Goal: Task Accomplishment & Management: Complete application form

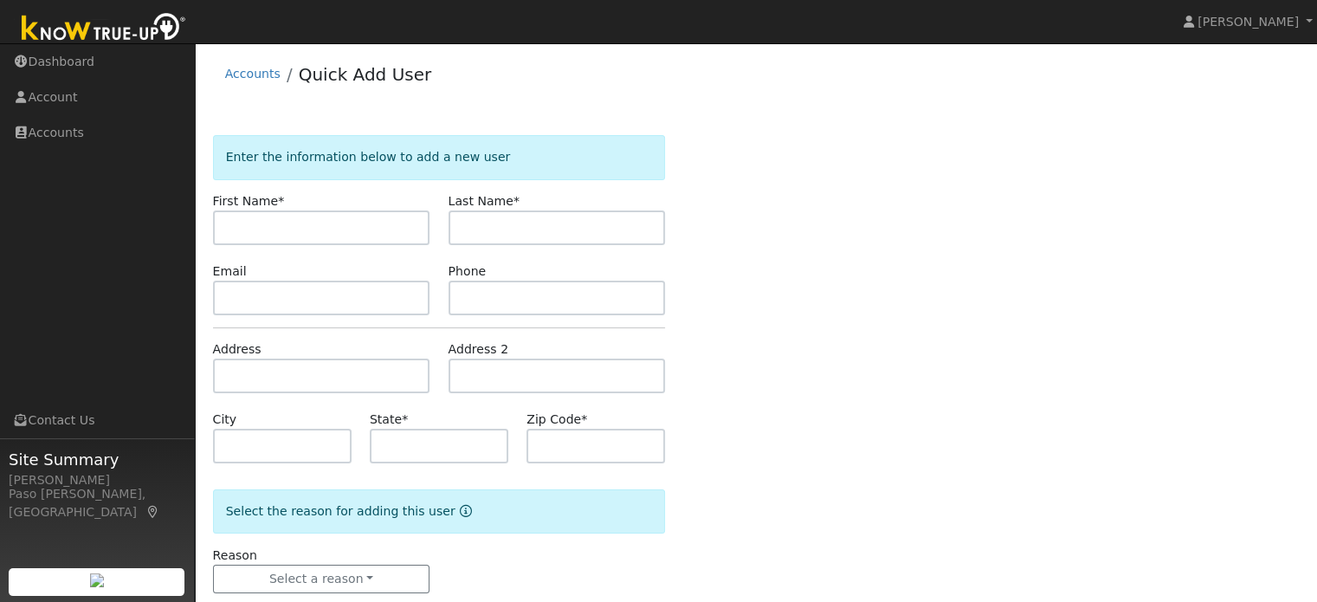
drag, startPoint x: 0, startPoint y: 0, endPoint x: 279, endPoint y: 228, distance: 360.1
click at [279, 228] on input "text" at bounding box center [321, 227] width 217 height 35
type input "Jason"
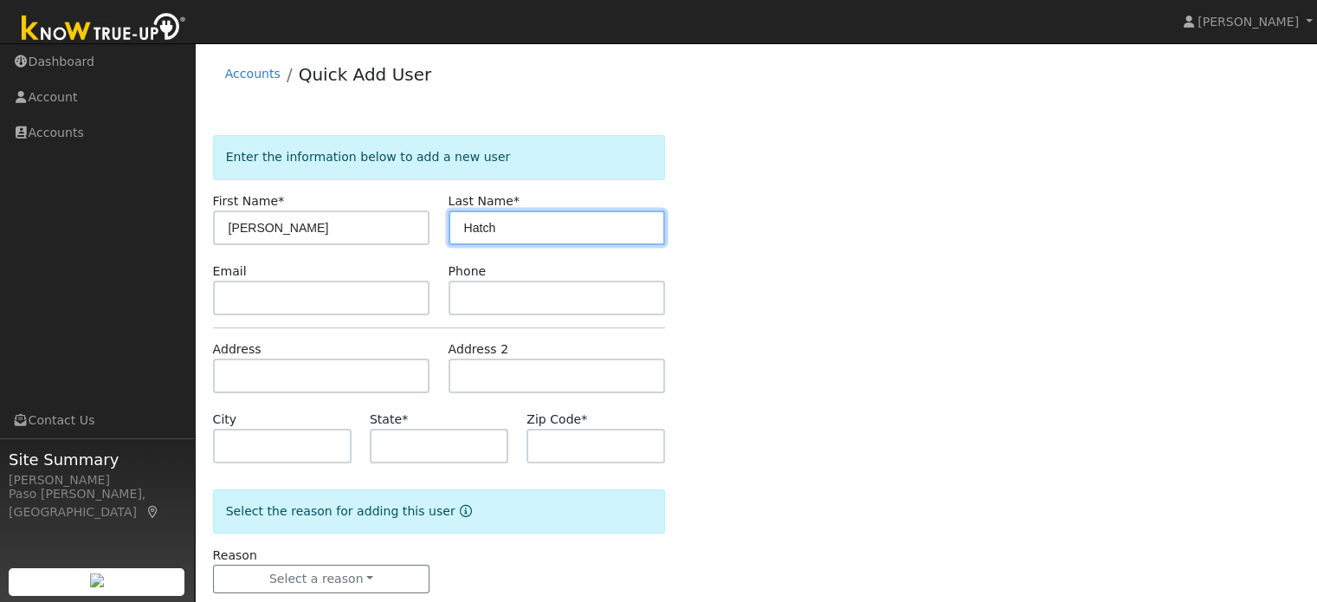
type input "Hatch"
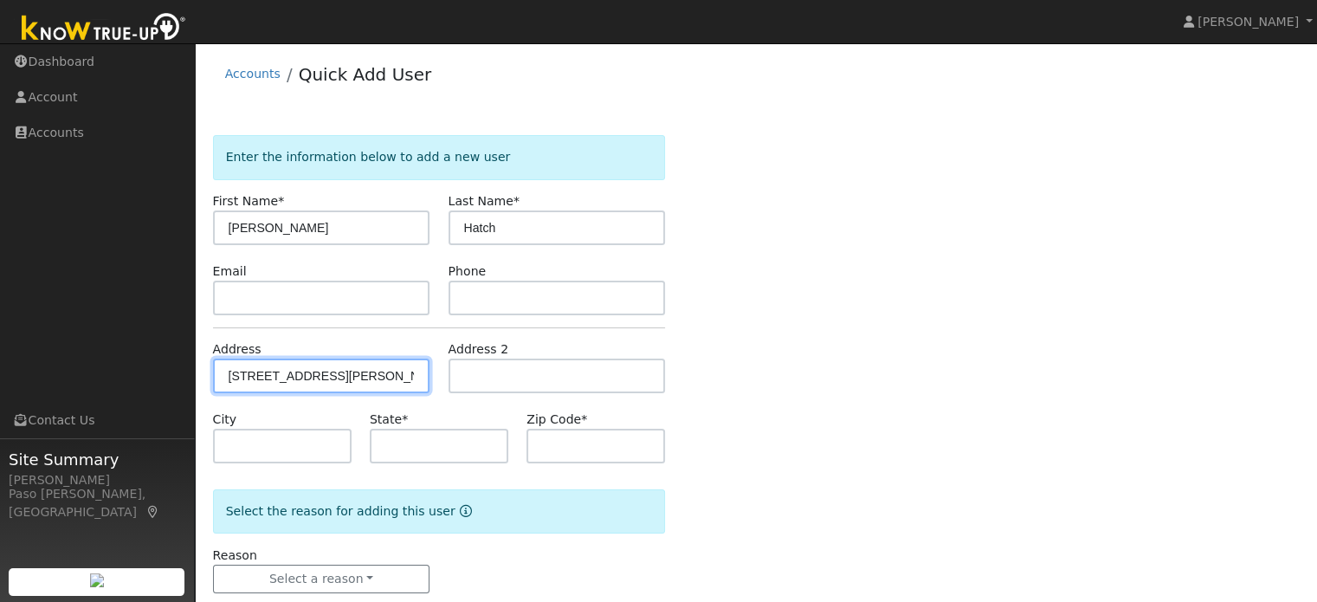
type input "945 Salida Del Sol"
type input "Paso Robles"
type input "CA"
type input "93446"
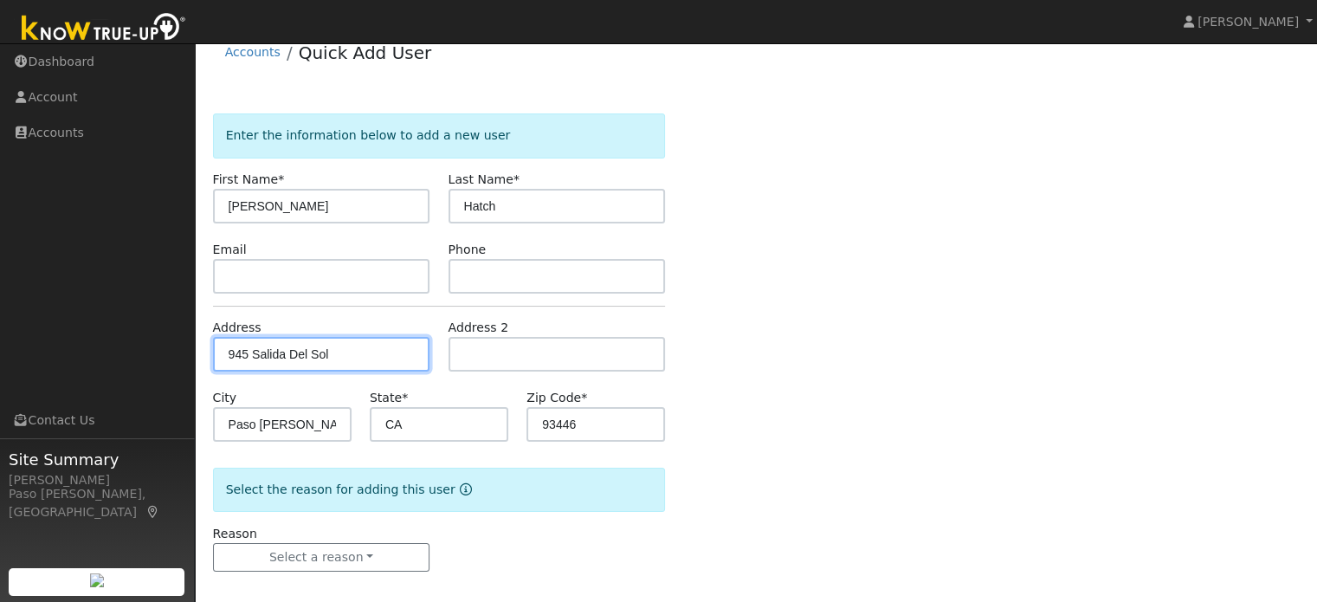
scroll to position [34, 0]
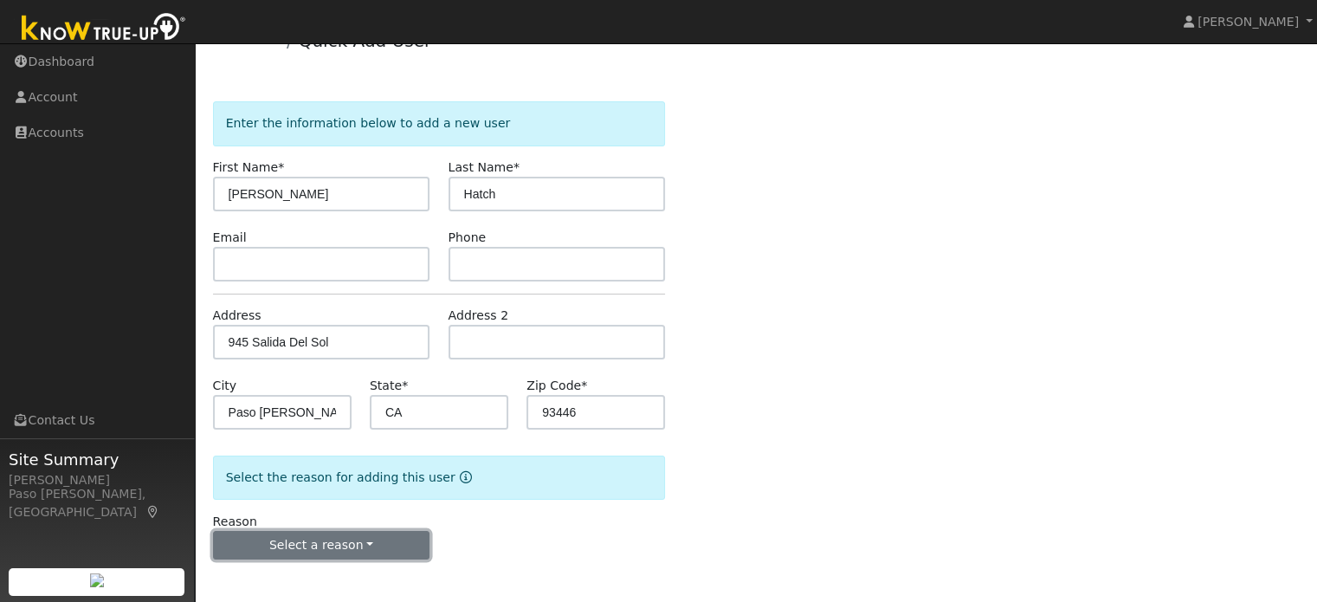
click at [349, 540] on button "Select a reason" at bounding box center [321, 545] width 217 height 29
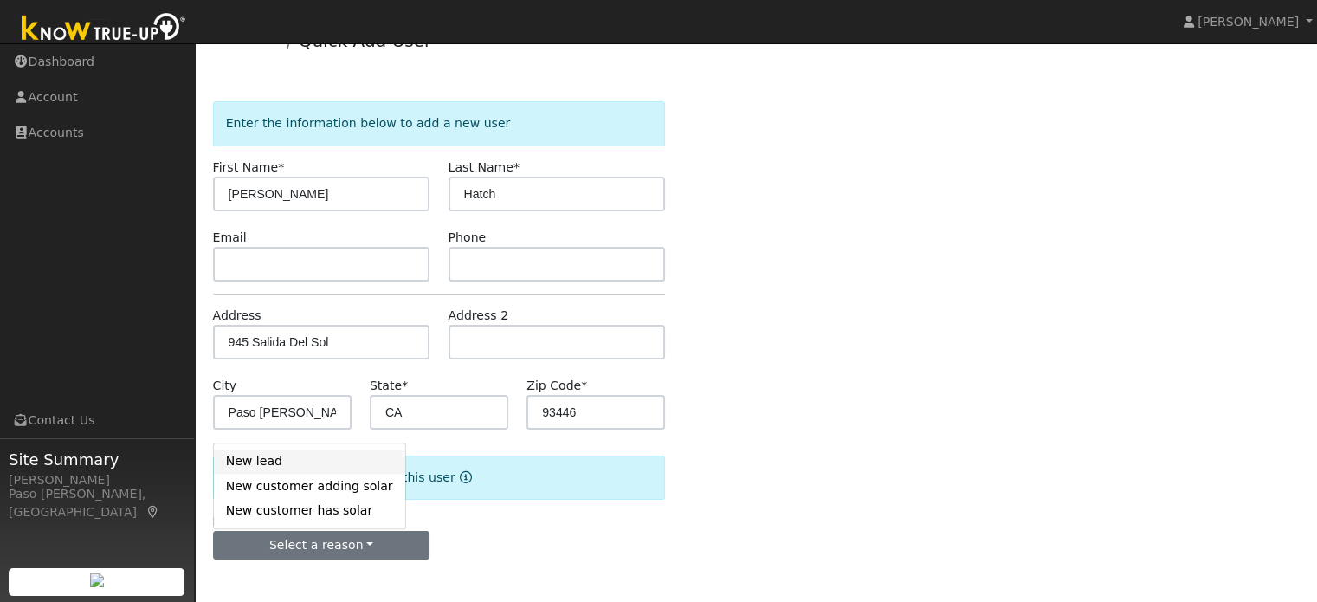
click at [253, 458] on link "New lead" at bounding box center [309, 462] width 191 height 24
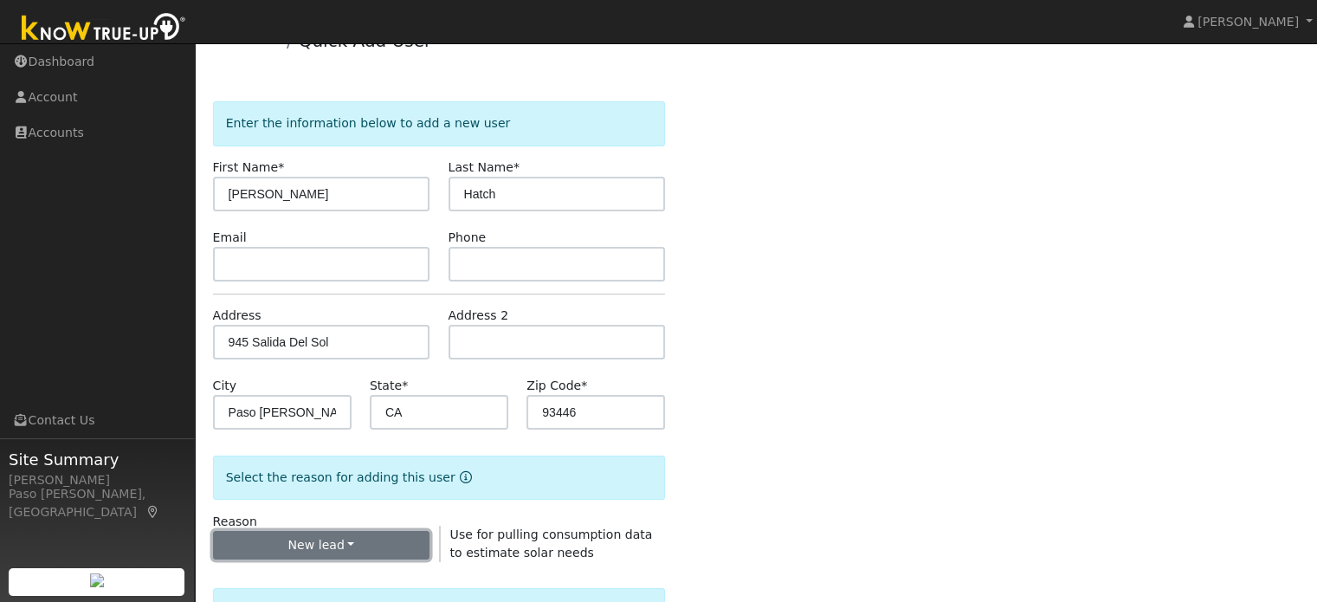
click at [315, 550] on button "New lead" at bounding box center [321, 545] width 217 height 29
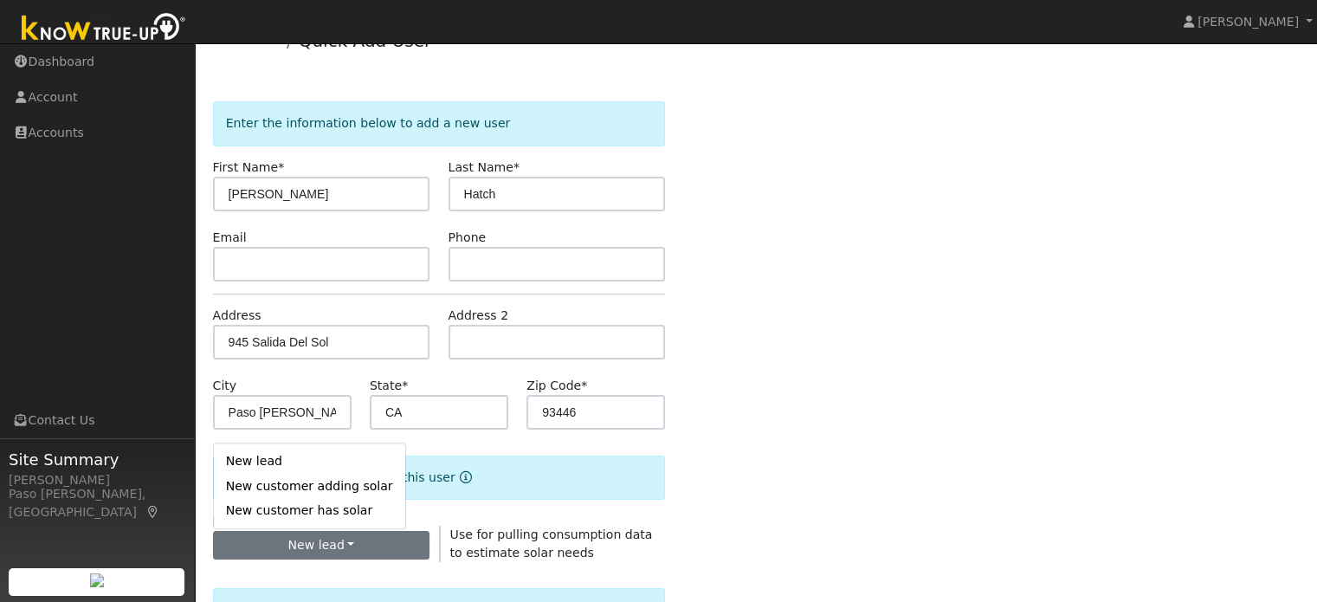
click at [835, 434] on div "Enter the information below to add a new user First Name * Jason Last Name * Ha…" at bounding box center [756, 590] width 1087 height 978
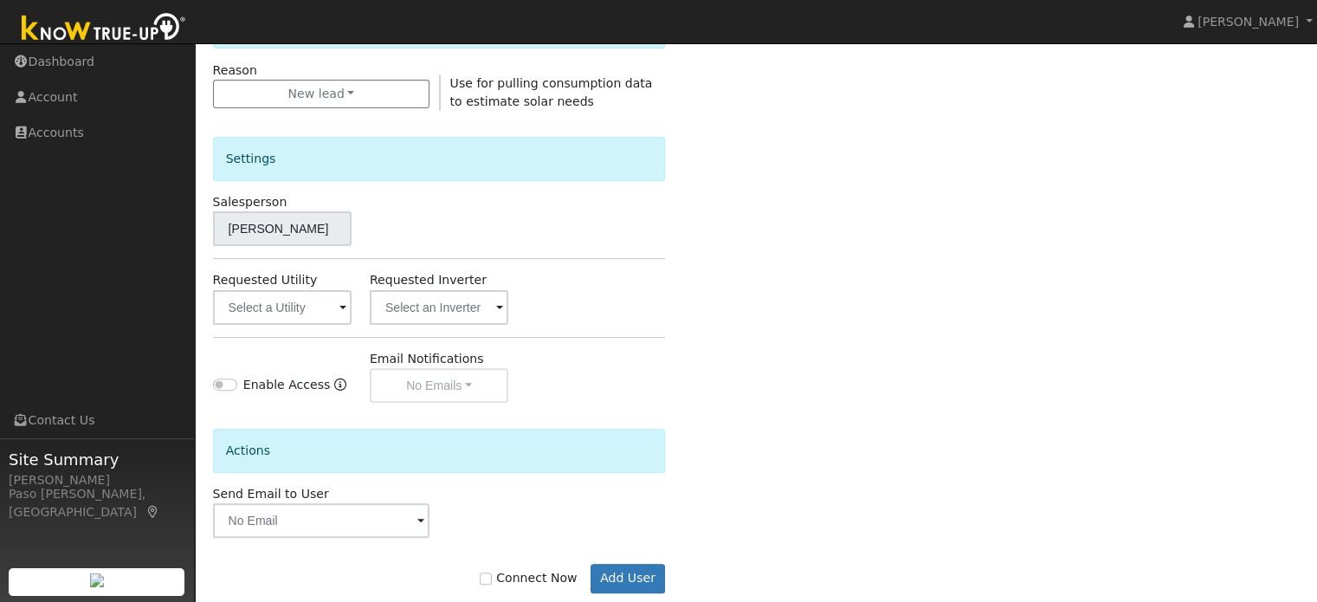
scroll to position [497, 0]
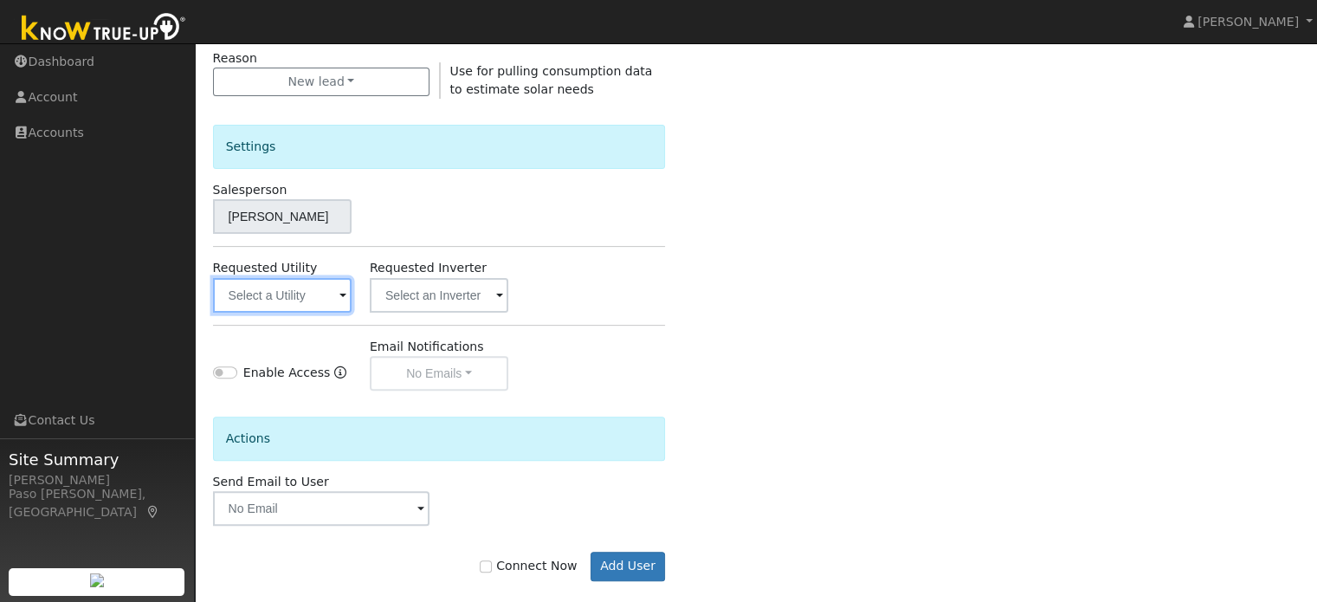
click at [303, 295] on input "text" at bounding box center [282, 295] width 139 height 35
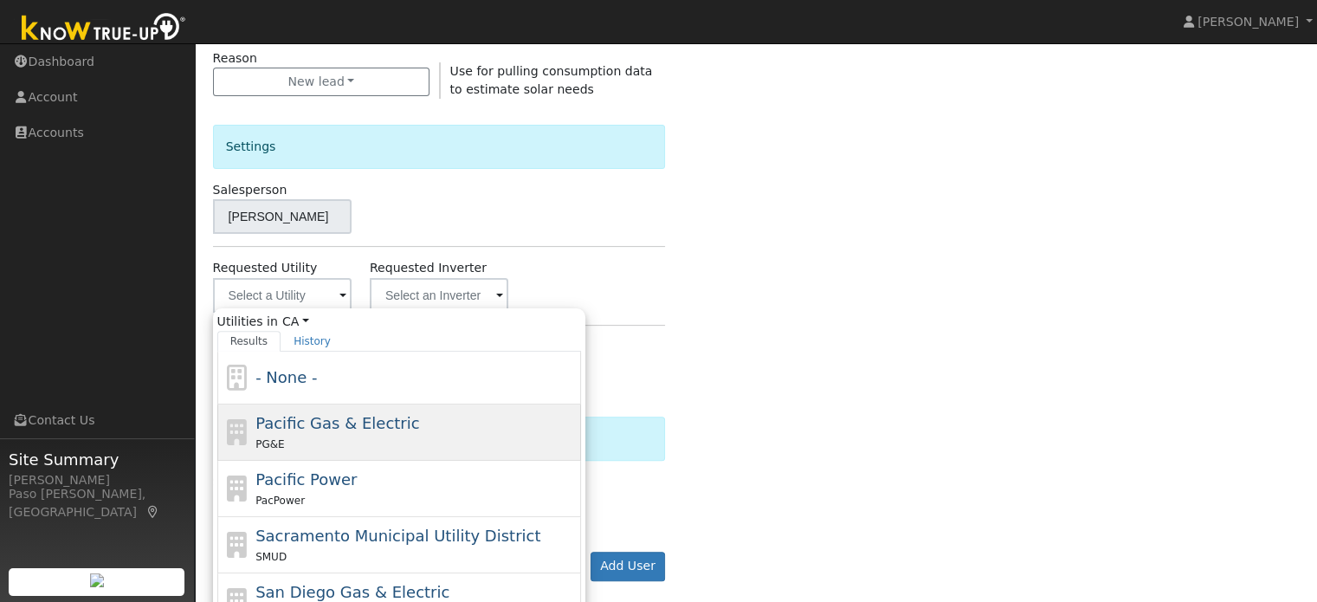
click at [318, 429] on span "Pacific Gas & Electric" at bounding box center [338, 423] width 164 height 18
type input "Pacific Gas & Electric"
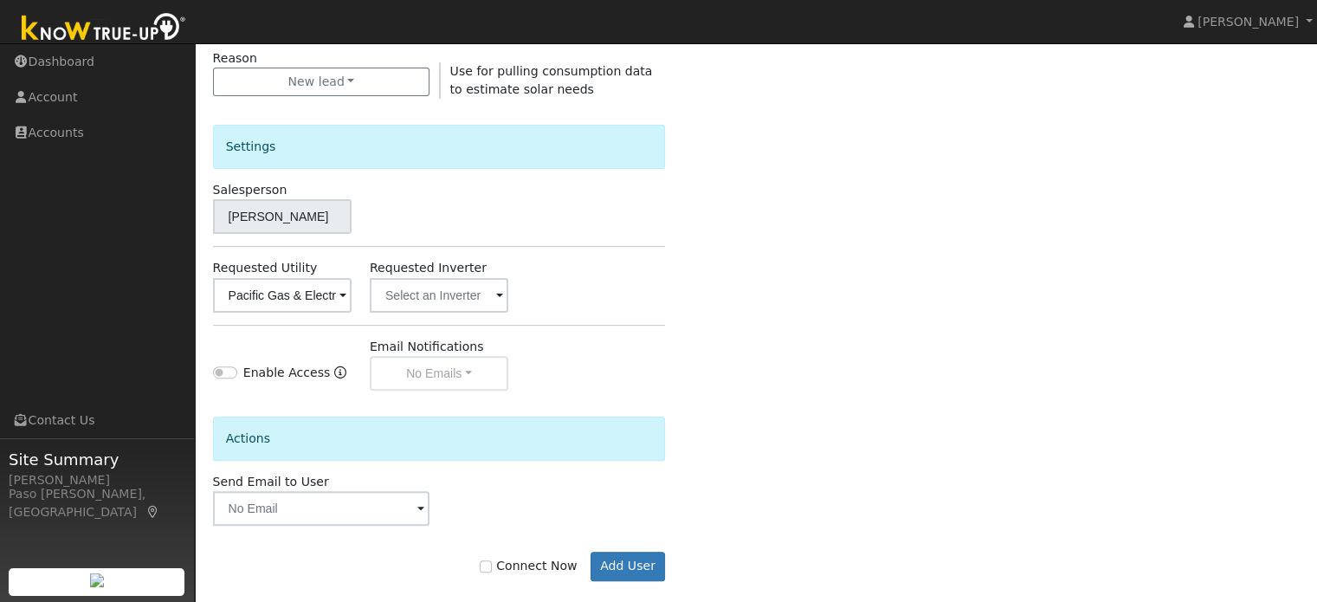
click at [506, 562] on label "Connect Now" at bounding box center [528, 566] width 97 height 18
click at [492, 562] on input "Connect Now" at bounding box center [486, 566] width 12 height 12
checkbox input "true"
click at [627, 568] on button "Add User" at bounding box center [628, 566] width 75 height 29
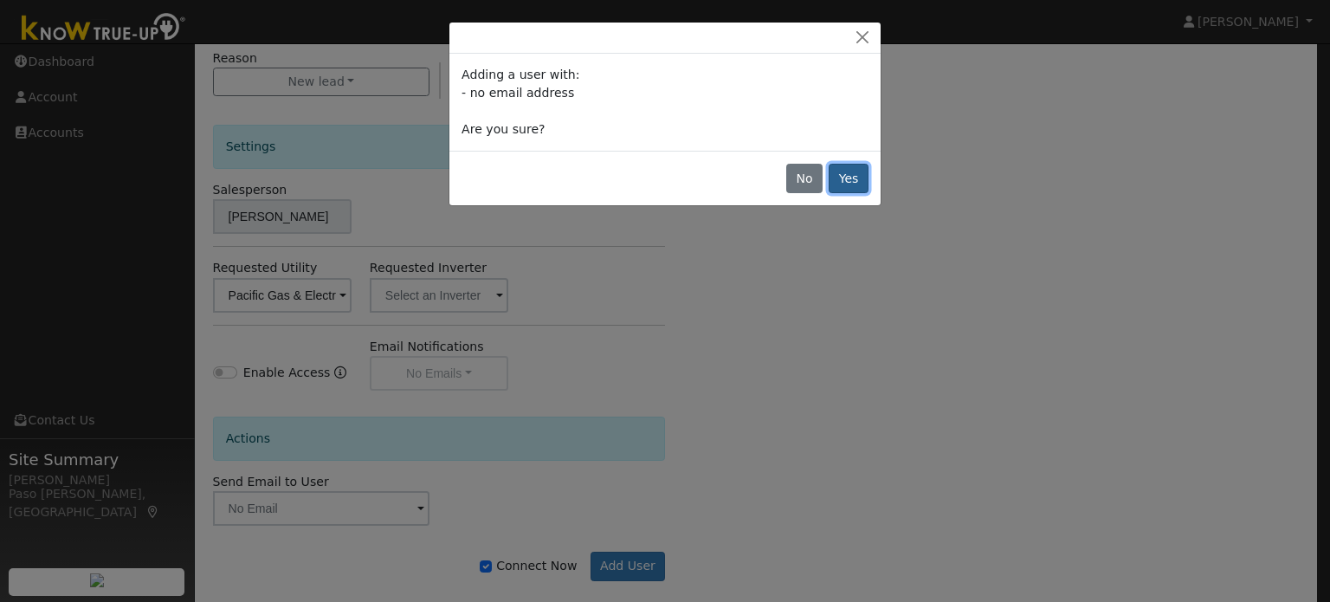
click at [860, 180] on button "Yes" at bounding box center [849, 178] width 40 height 29
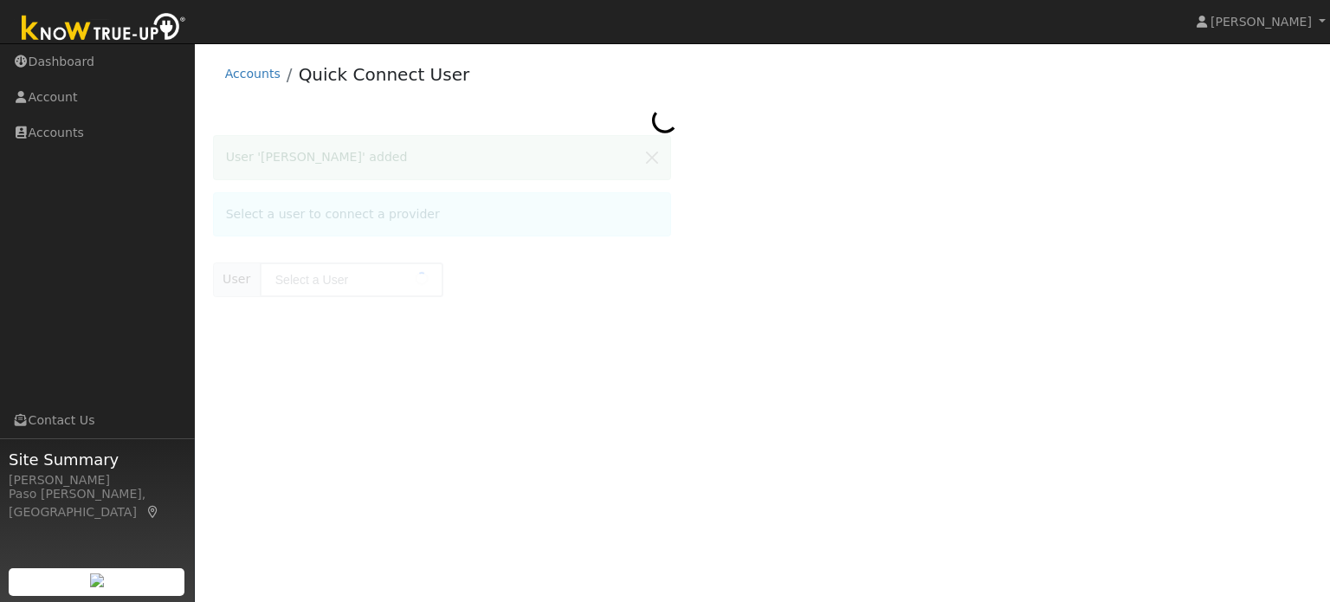
type input "[PERSON_NAME]"
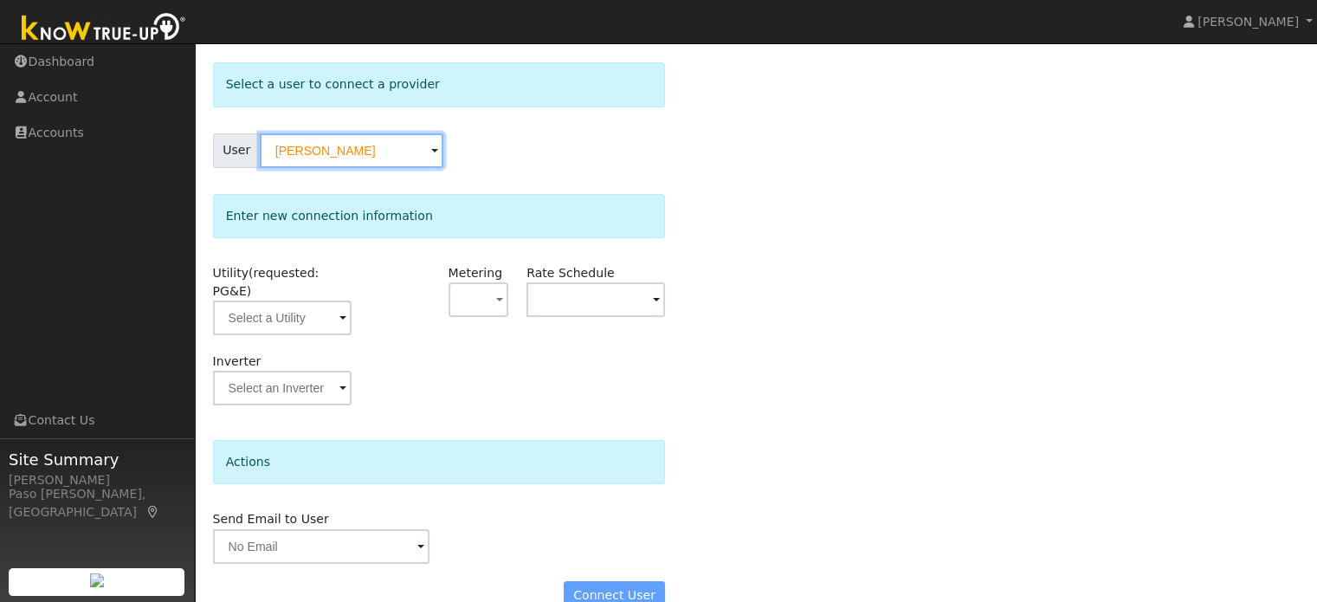
scroll to position [76, 0]
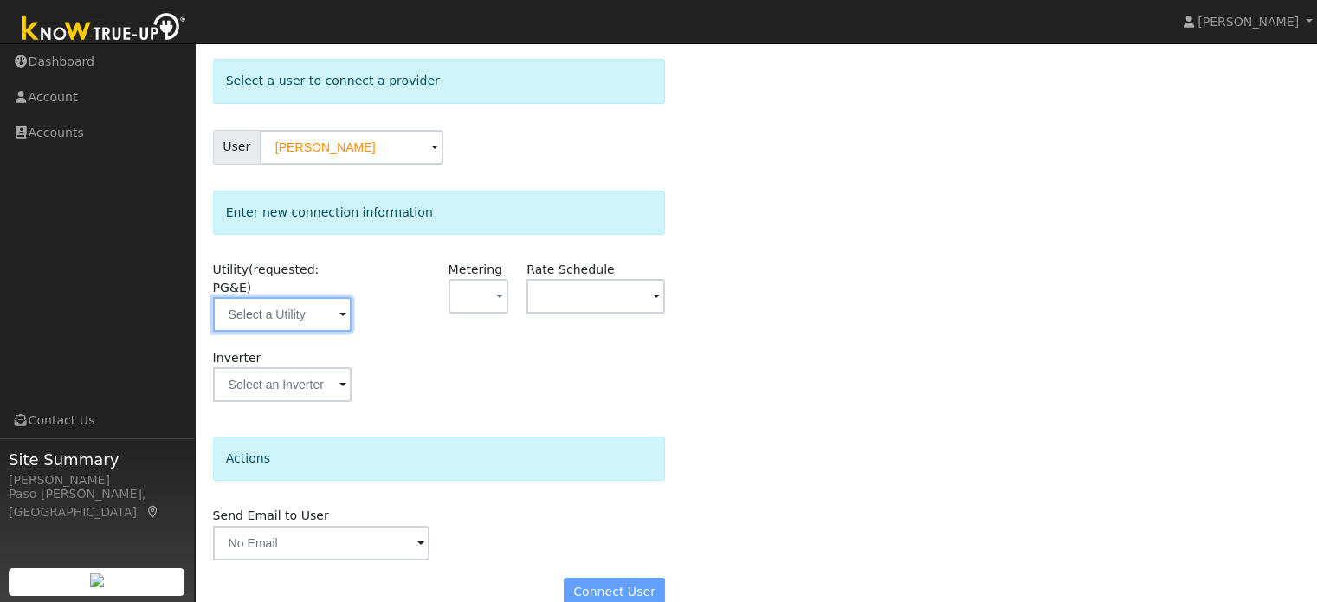
click at [301, 301] on input "text" at bounding box center [282, 314] width 139 height 35
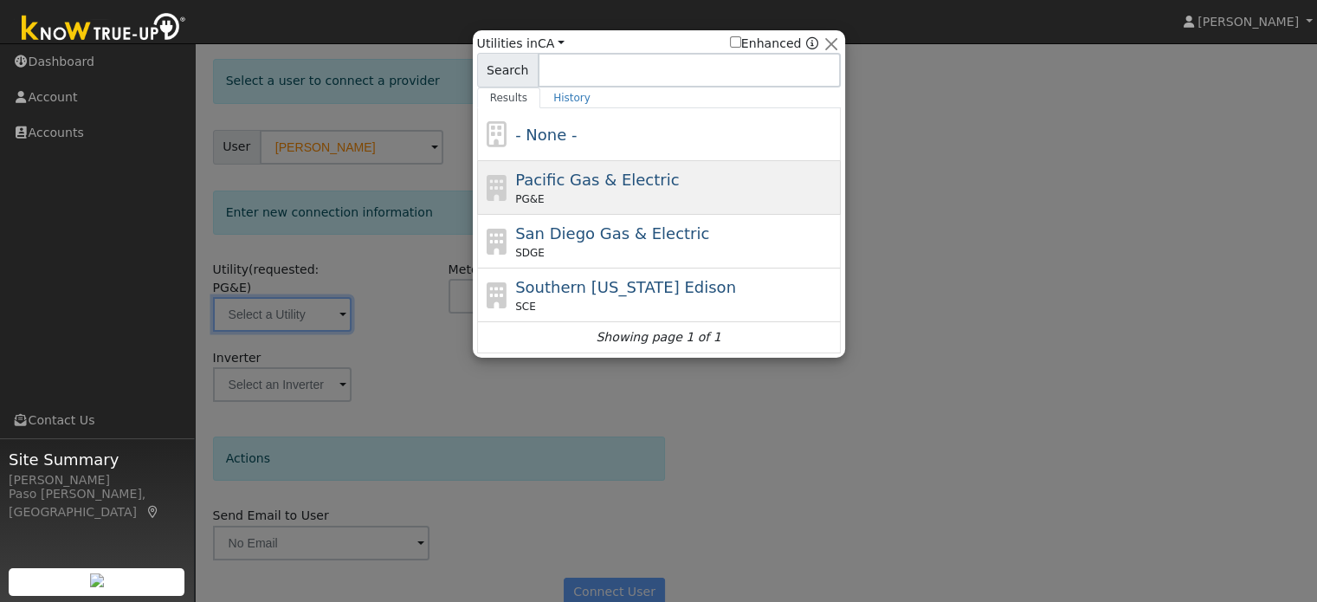
click at [597, 183] on span "Pacific Gas & Electric" at bounding box center [597, 180] width 164 height 18
type input "PG&E"
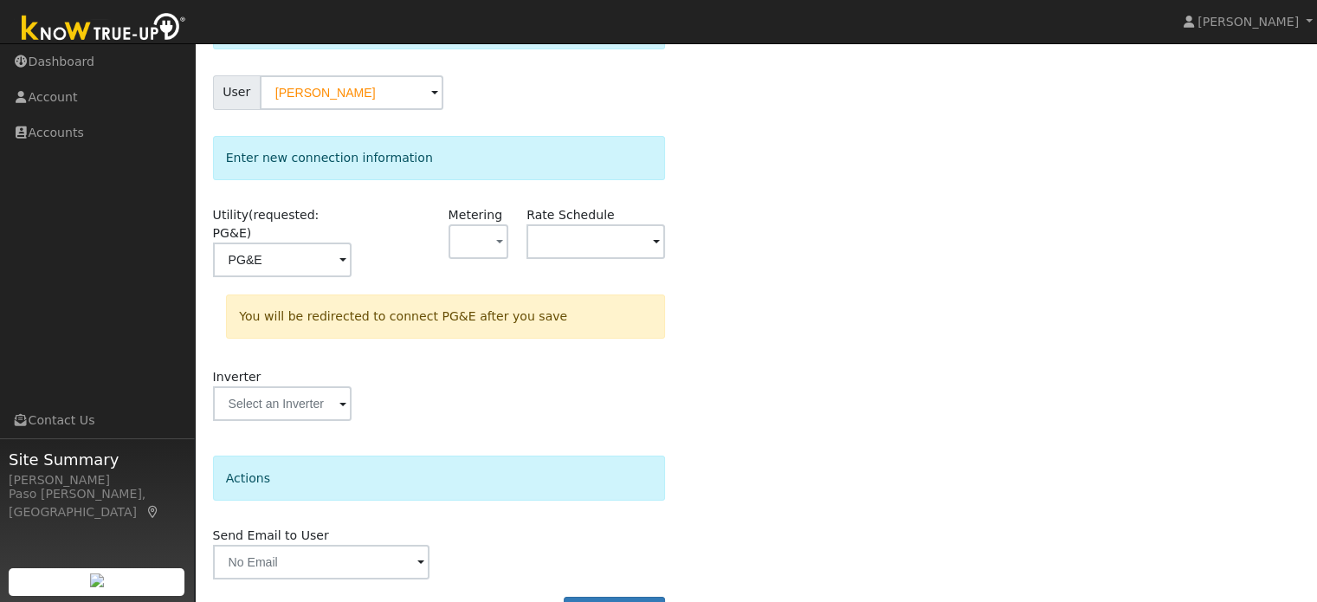
scroll to position [160, 0]
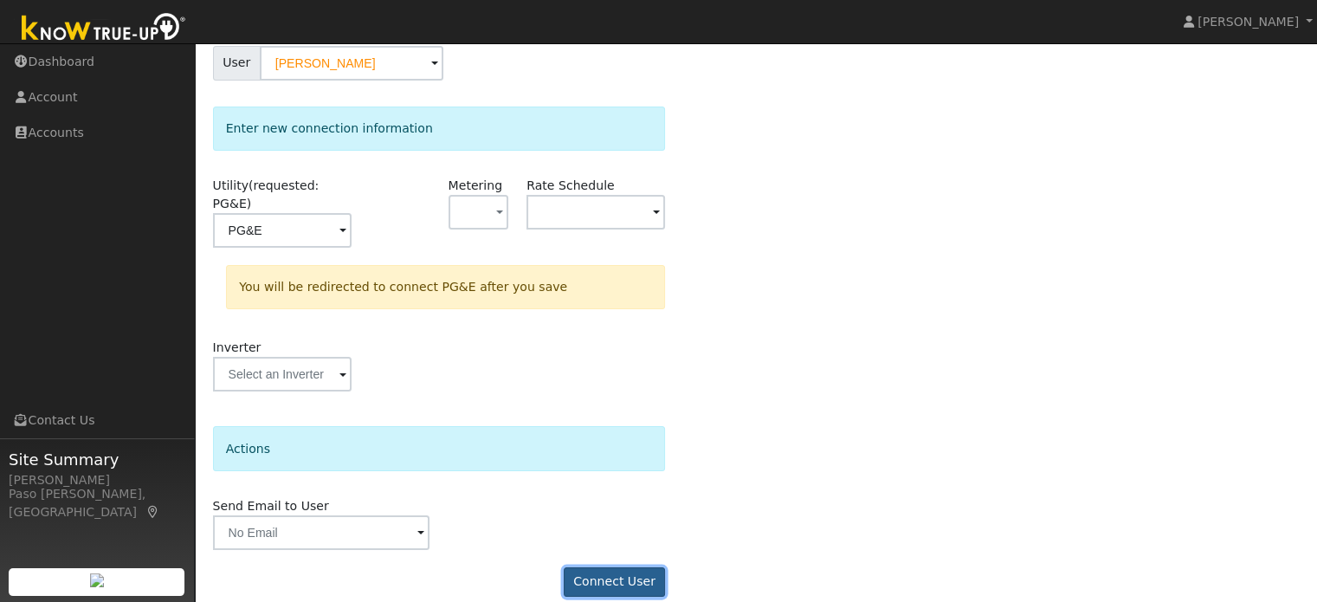
click at [607, 567] on button "Connect User" at bounding box center [615, 581] width 102 height 29
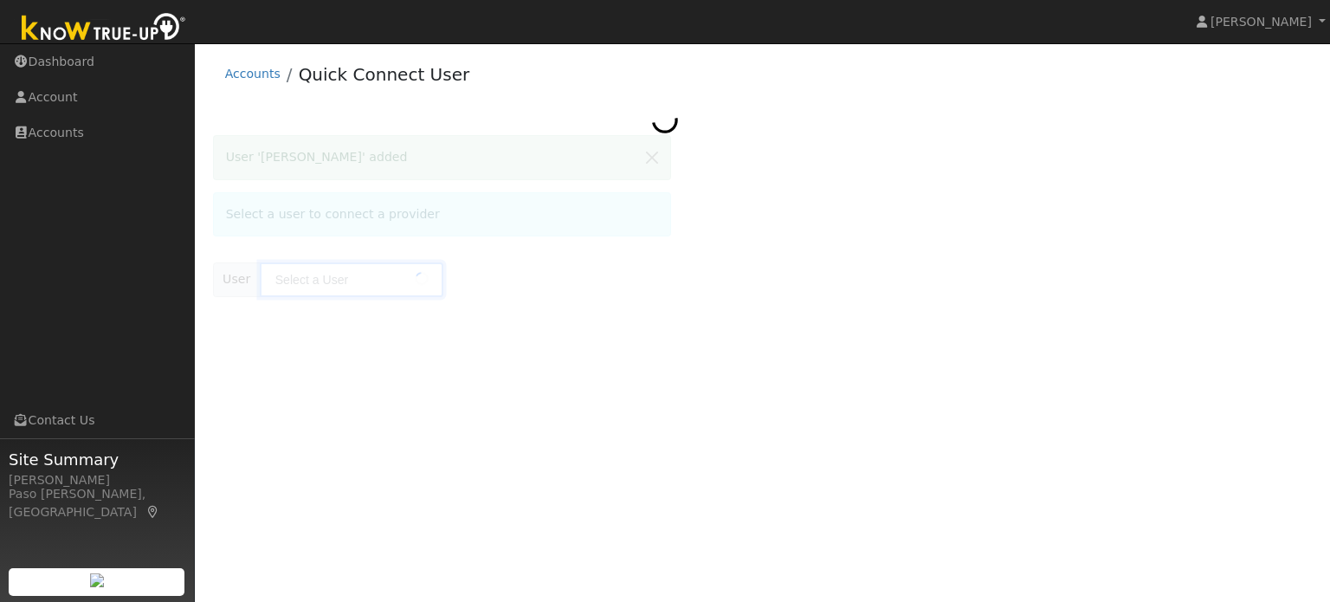
type input "[PERSON_NAME]"
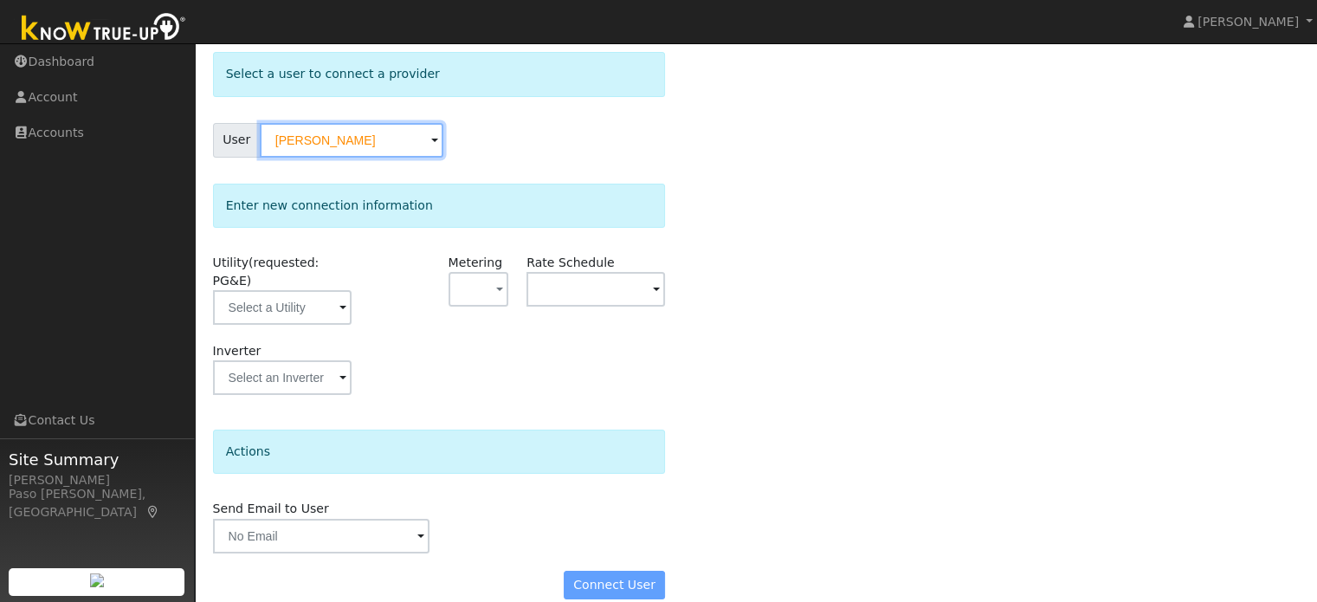
scroll to position [87, 0]
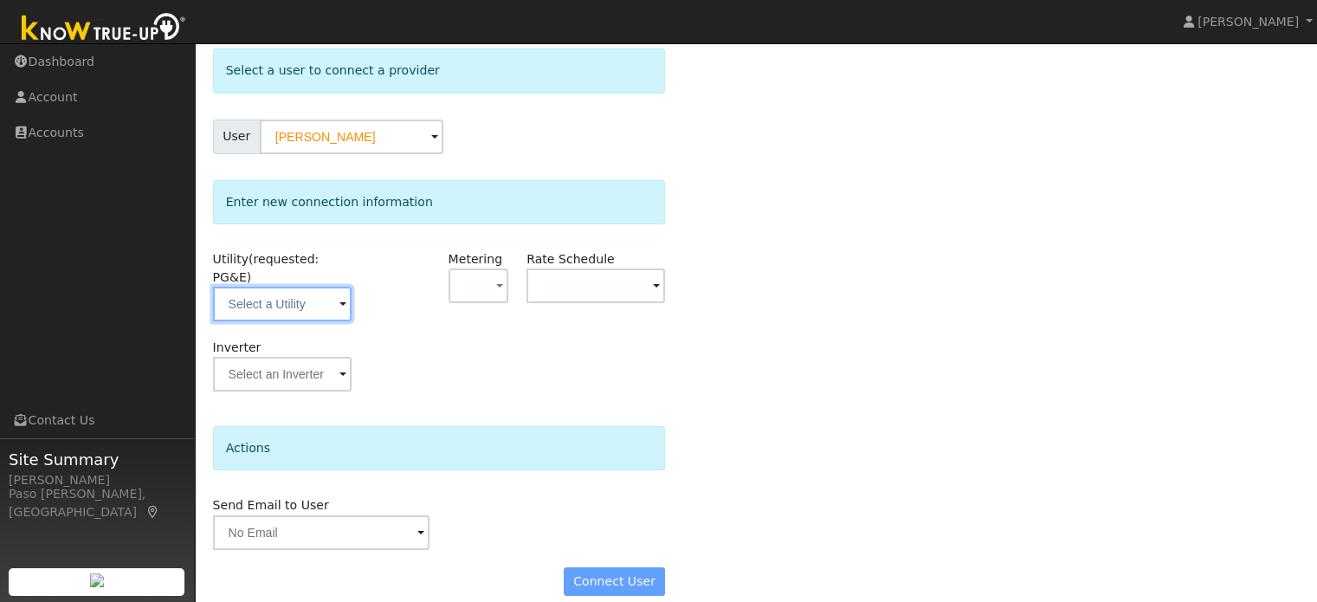
click at [327, 287] on input "text" at bounding box center [282, 304] width 139 height 35
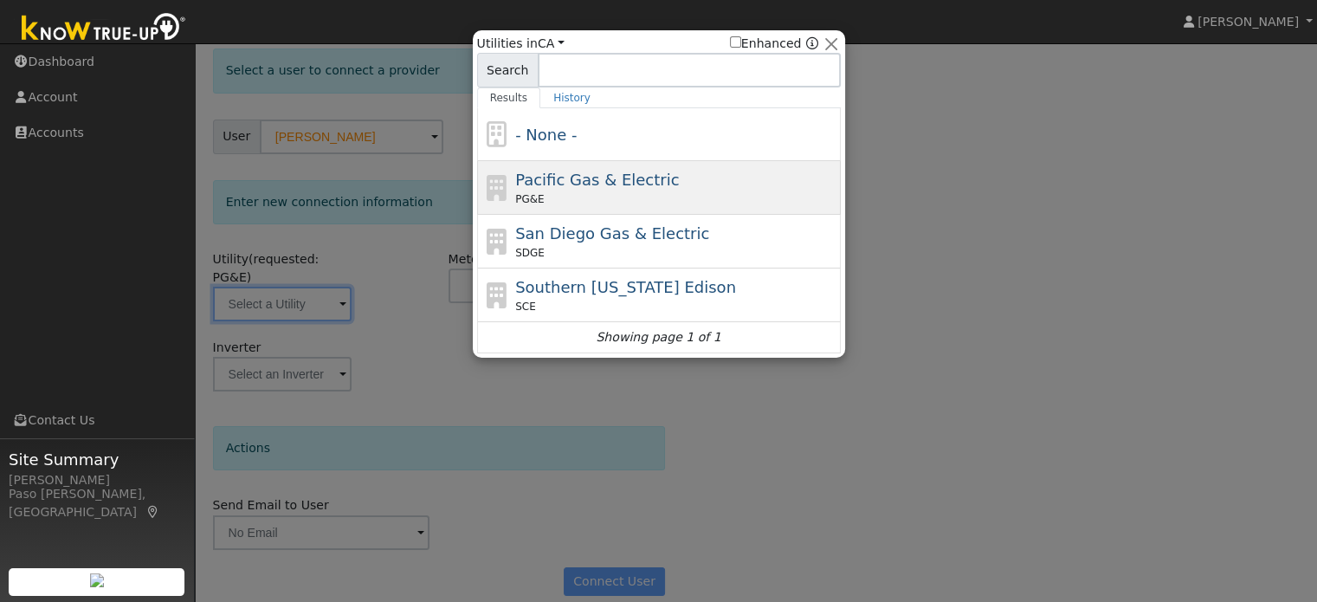
click at [655, 192] on div "PG&E" at bounding box center [675, 199] width 321 height 16
type input "PG&E"
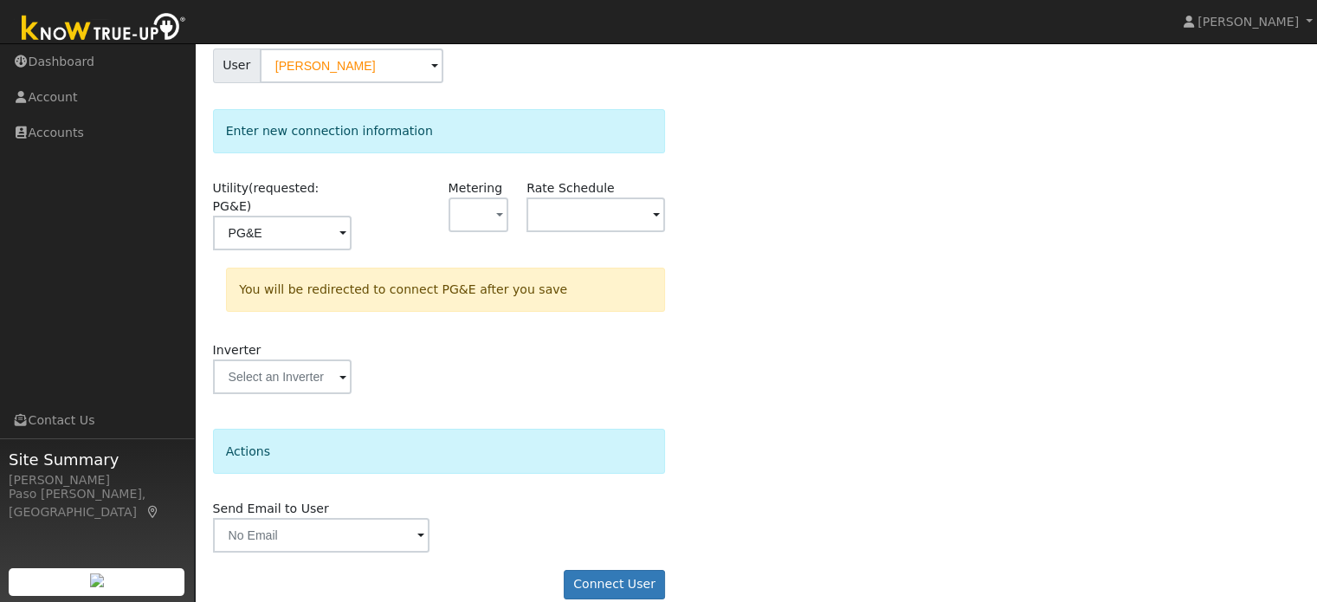
scroll to position [160, 0]
click at [618, 567] on button "Connect User" at bounding box center [615, 581] width 102 height 29
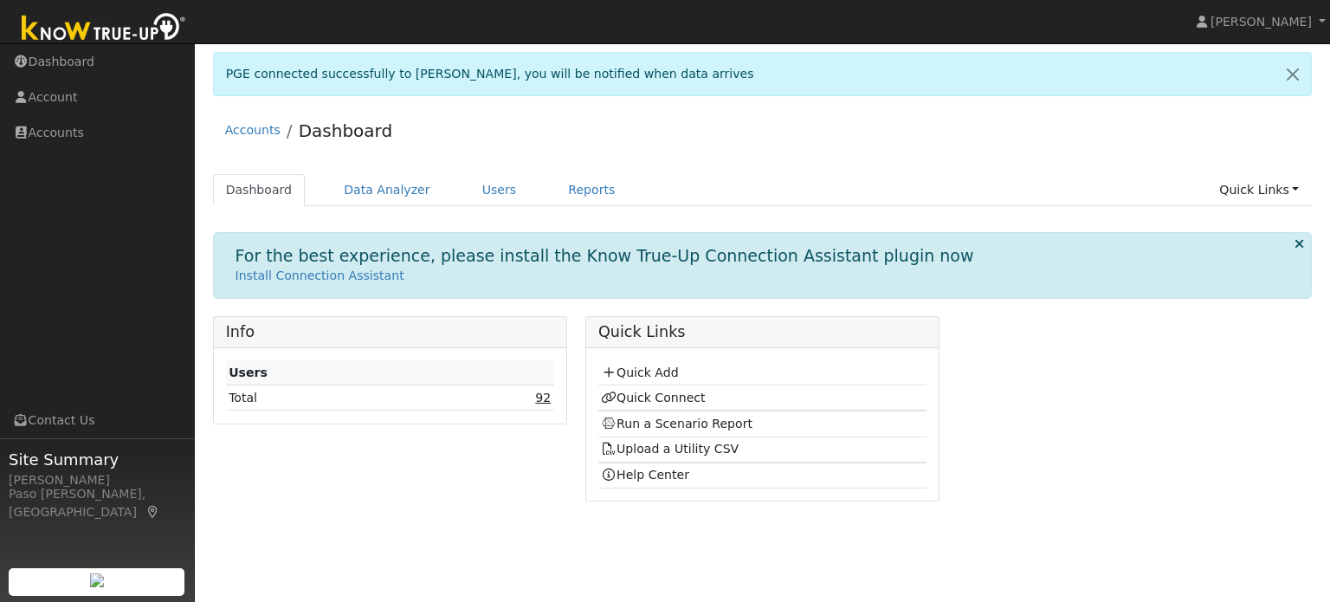
click at [547, 396] on link "92" at bounding box center [543, 398] width 16 height 14
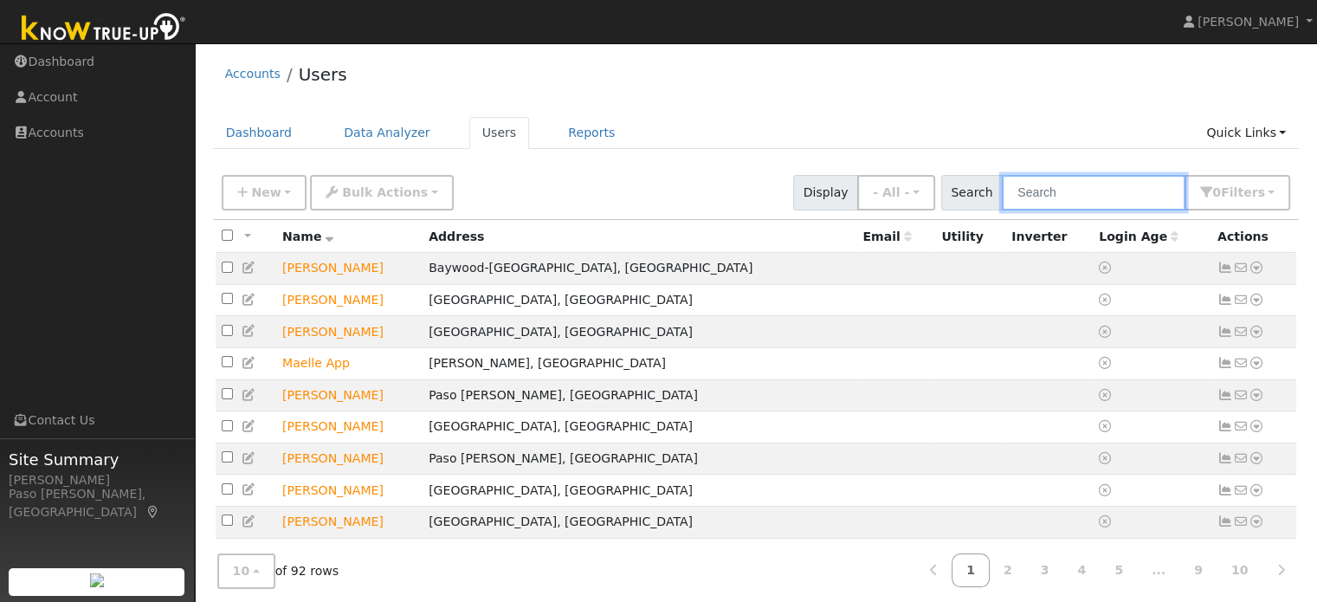
click at [1057, 206] on input "text" at bounding box center [1094, 193] width 184 height 36
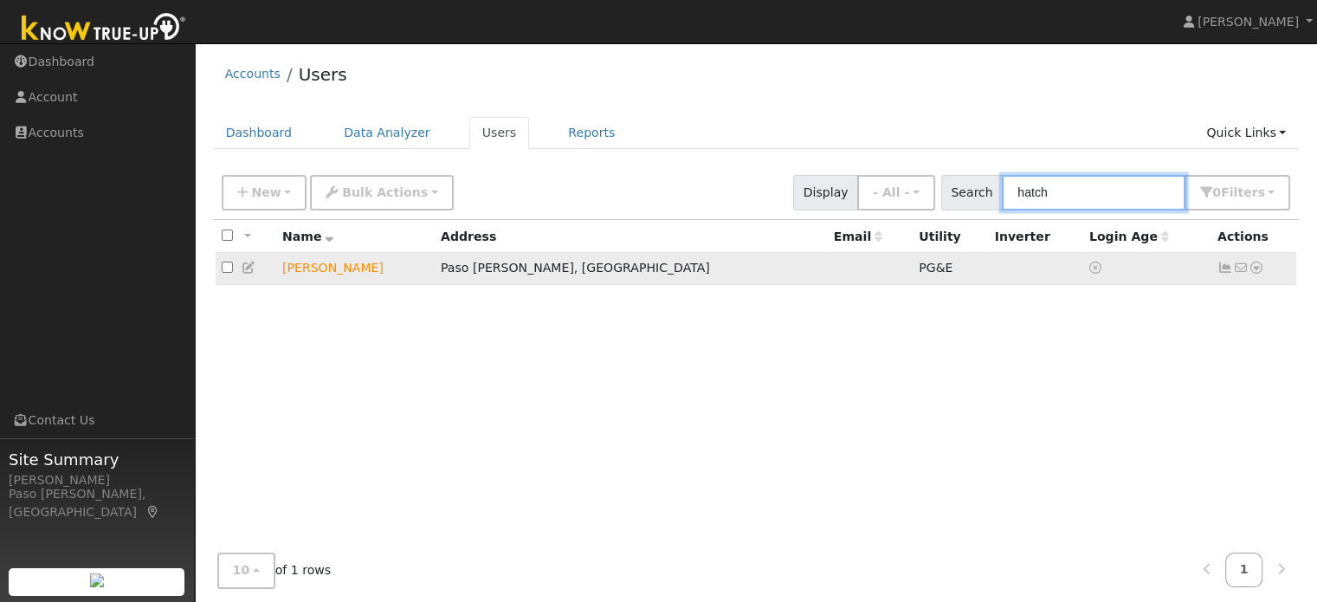
type input "hatch"
click at [1256, 273] on icon at bounding box center [1257, 268] width 16 height 12
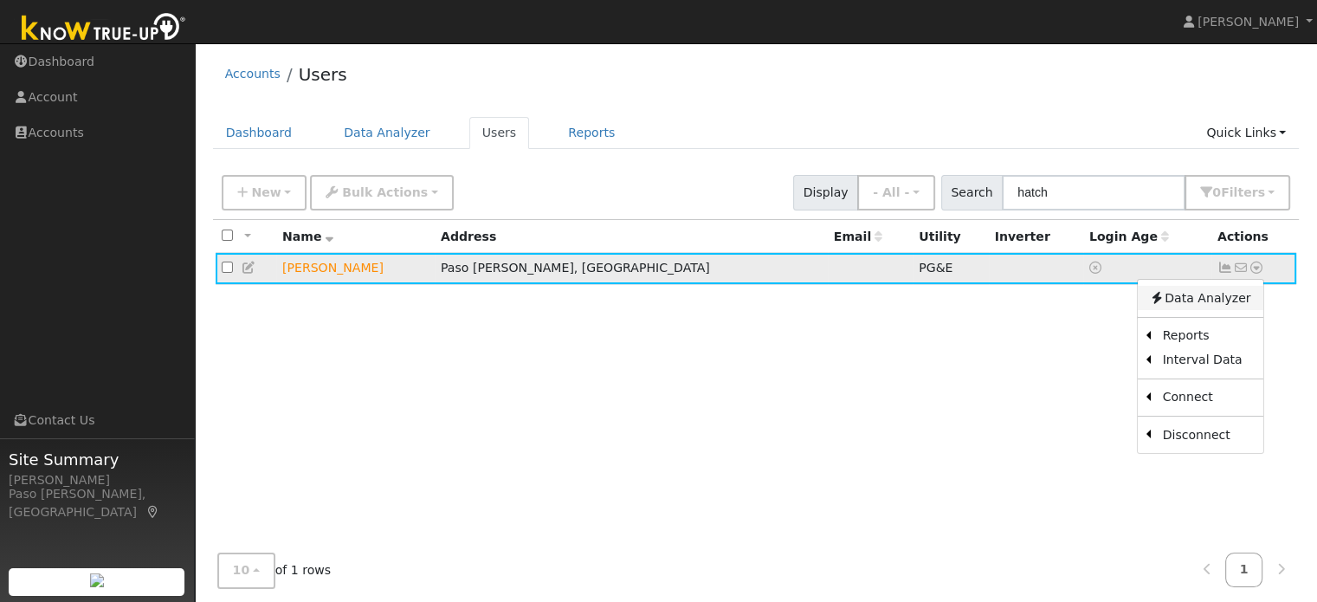
click at [1227, 301] on link "Data Analyzer" at bounding box center [1200, 298] width 126 height 24
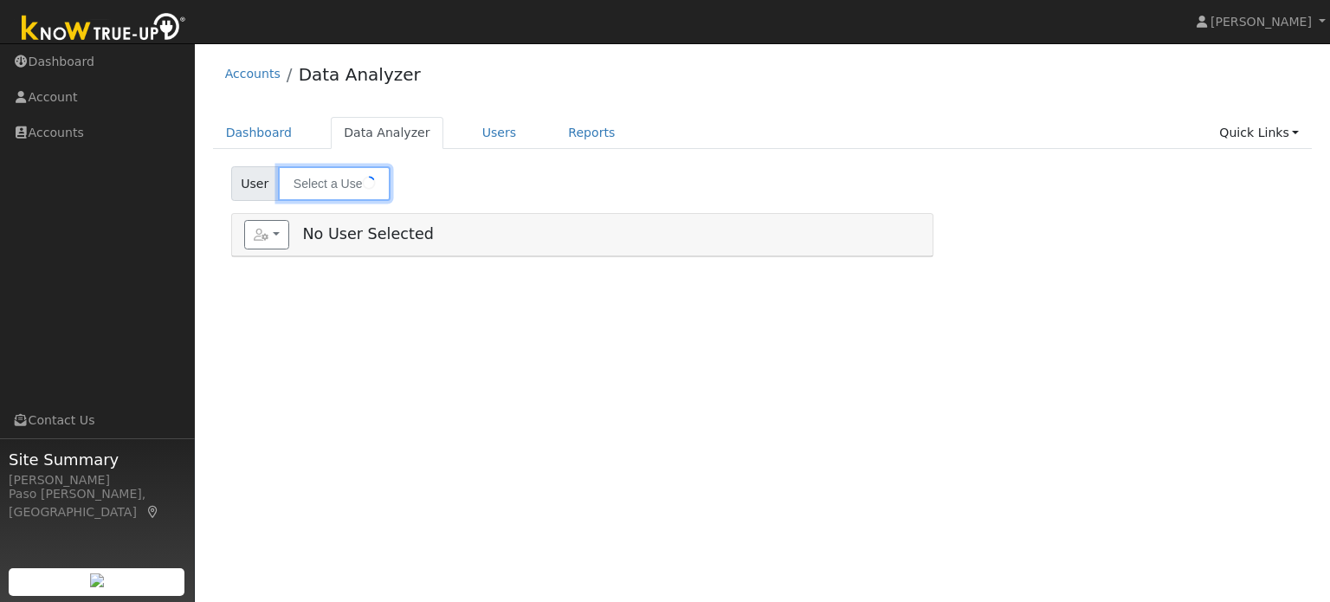
type input "[PERSON_NAME]"
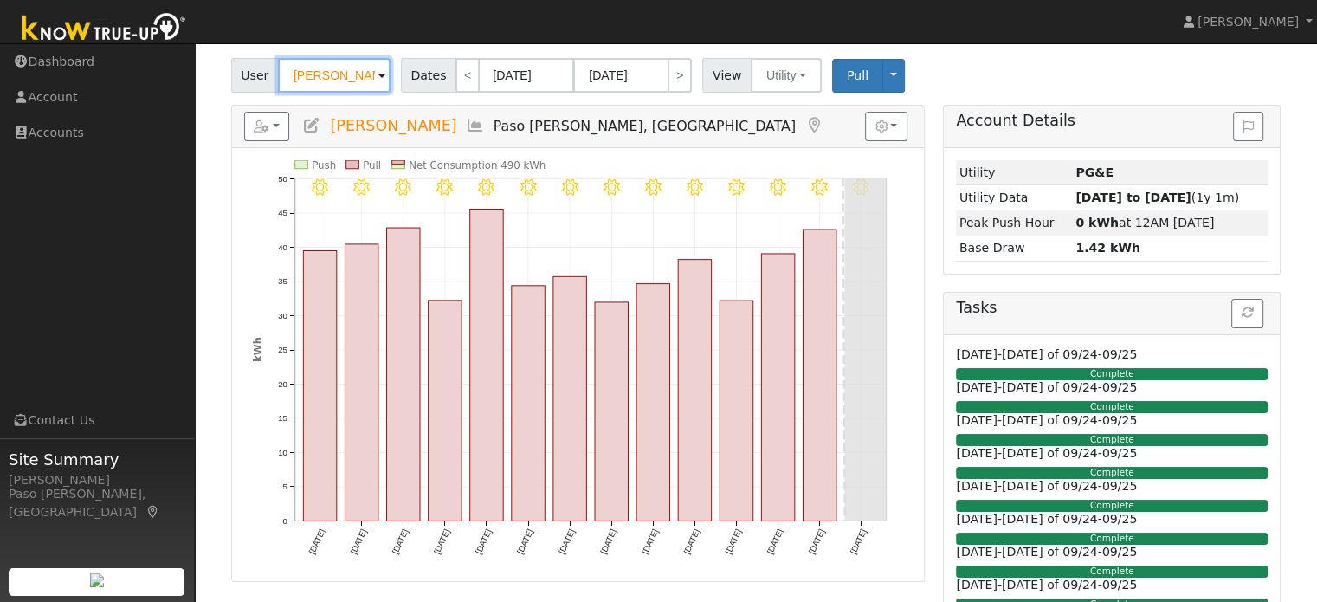
scroll to position [106, 0]
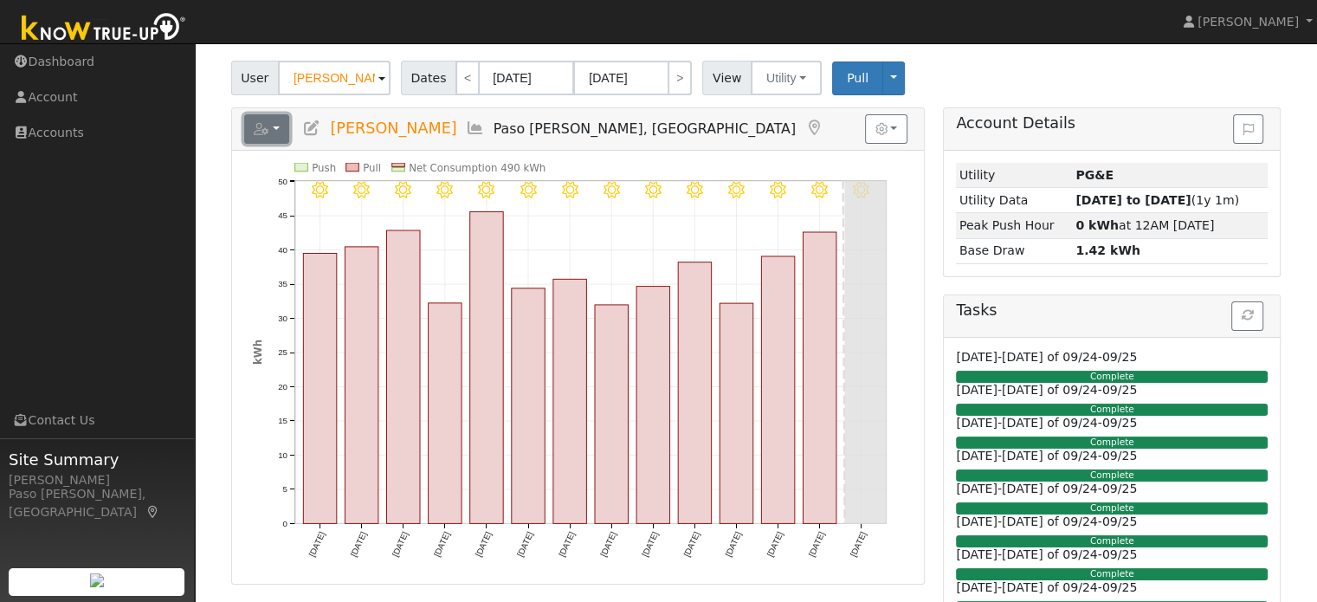
click at [283, 131] on button "button" at bounding box center [267, 128] width 46 height 29
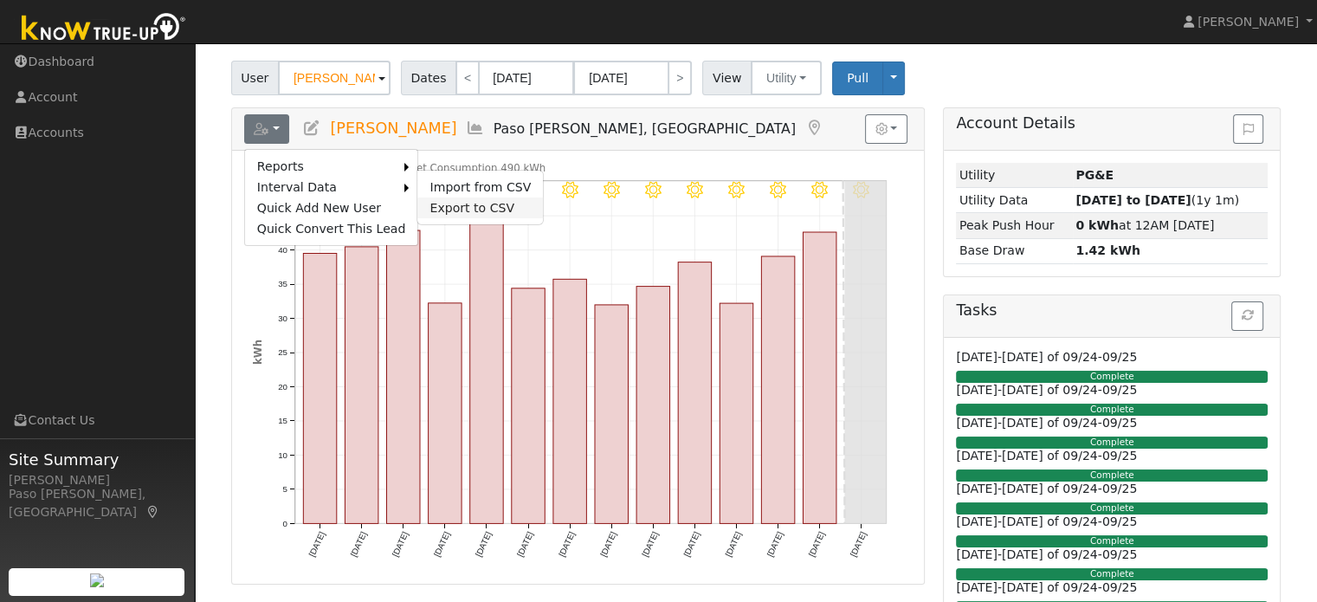
click at [430, 208] on link "Export to CSV" at bounding box center [480, 207] width 126 height 21
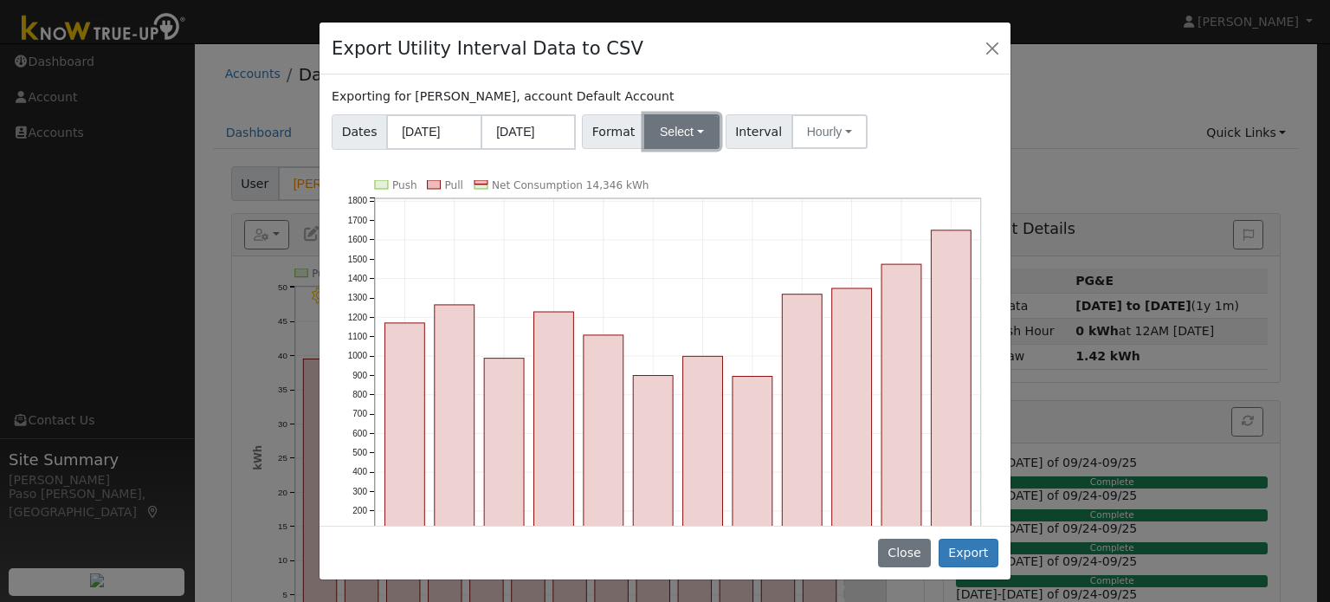
click at [679, 131] on button "Select" at bounding box center [681, 131] width 75 height 35
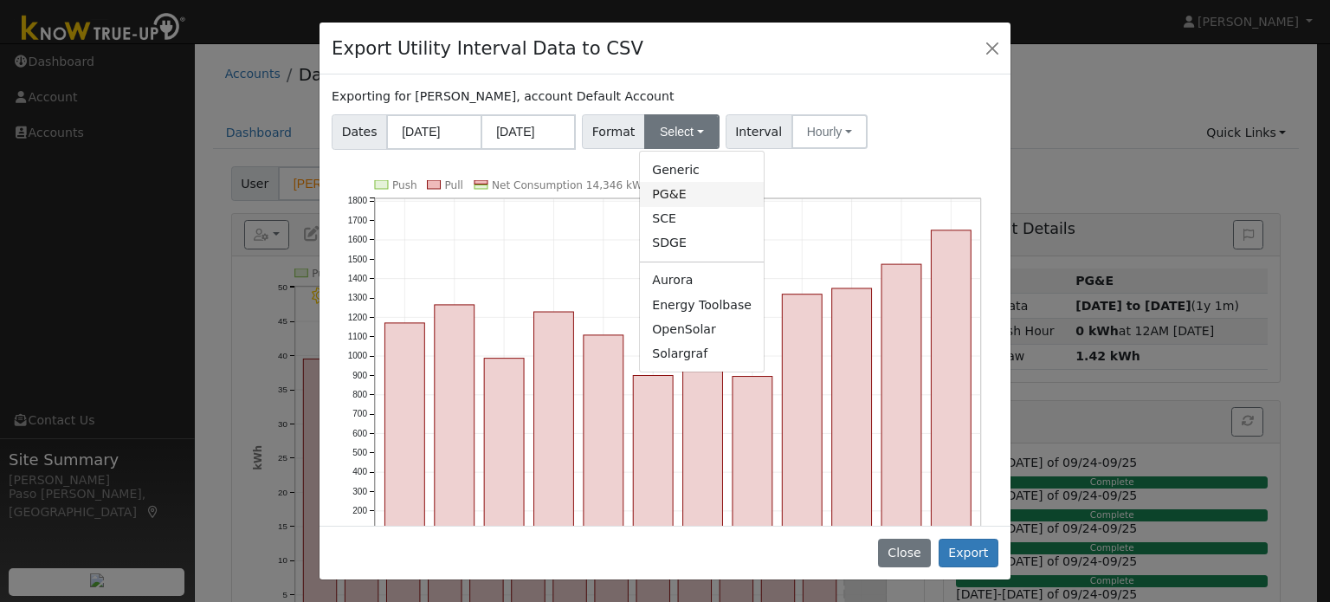
click at [673, 188] on link "PG&E" at bounding box center [702, 194] width 124 height 24
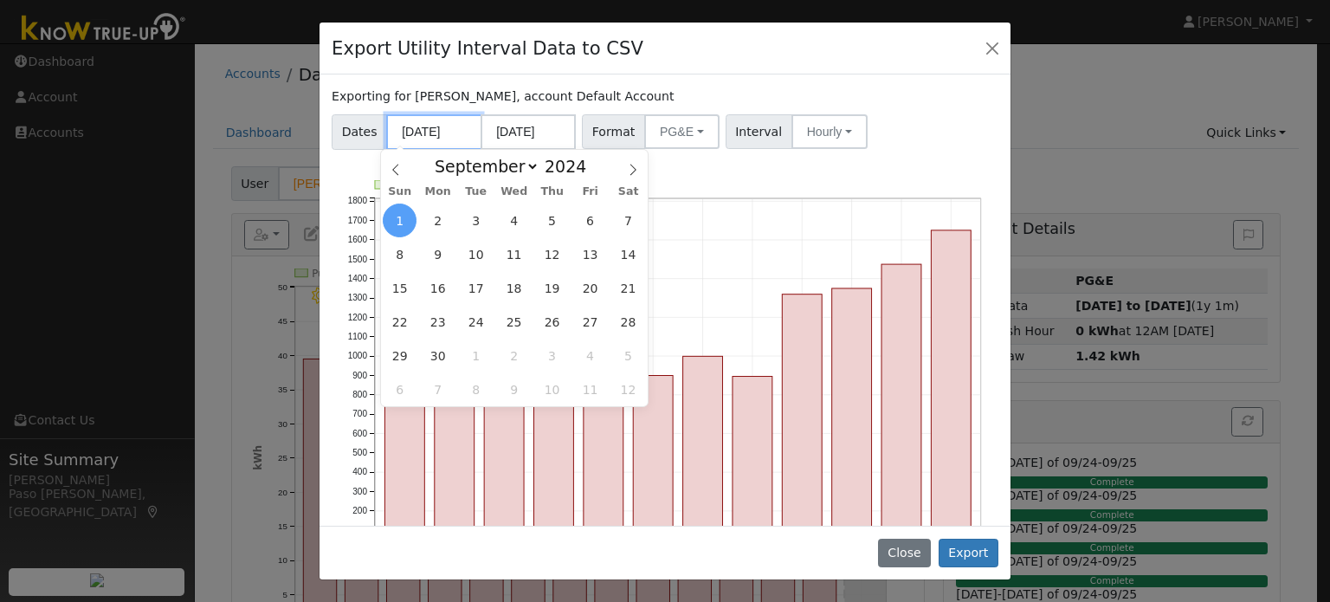
click at [440, 127] on input "09/01/2024" at bounding box center [433, 132] width 95 height 36
click at [483, 253] on span "10" at bounding box center [476, 254] width 34 height 34
type input "09/10/2024"
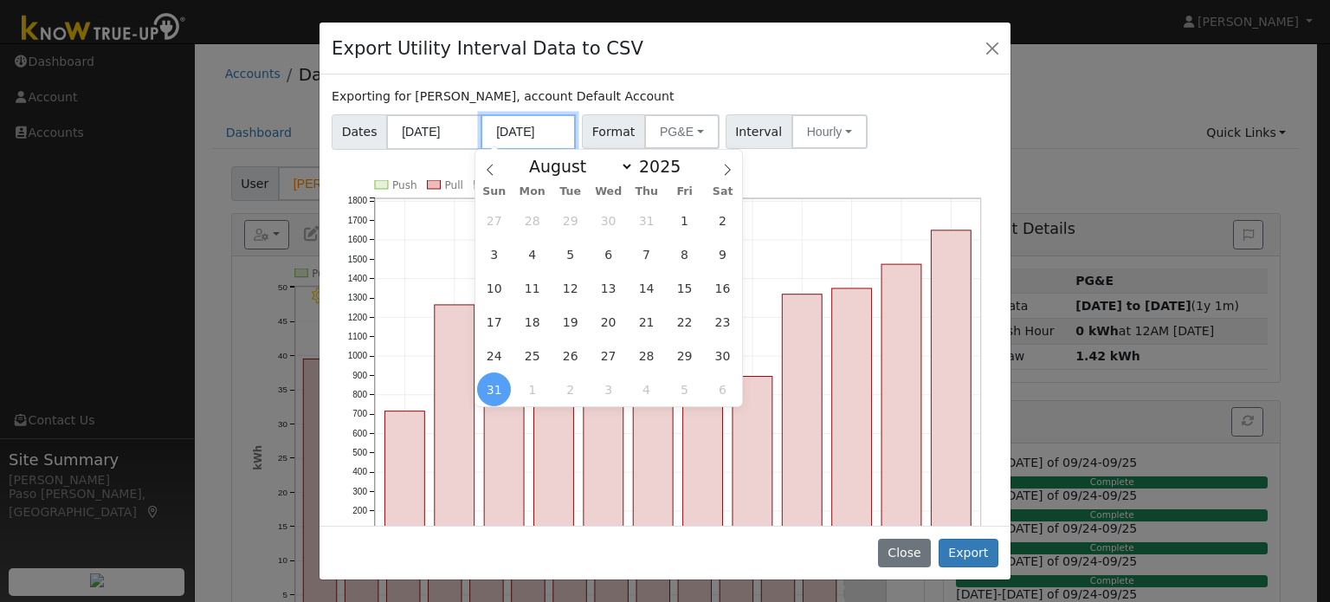
click at [527, 117] on input "08/31/2025" at bounding box center [528, 132] width 95 height 36
click at [710, 259] on span "9" at bounding box center [723, 254] width 34 height 34
type input "08/09/2025"
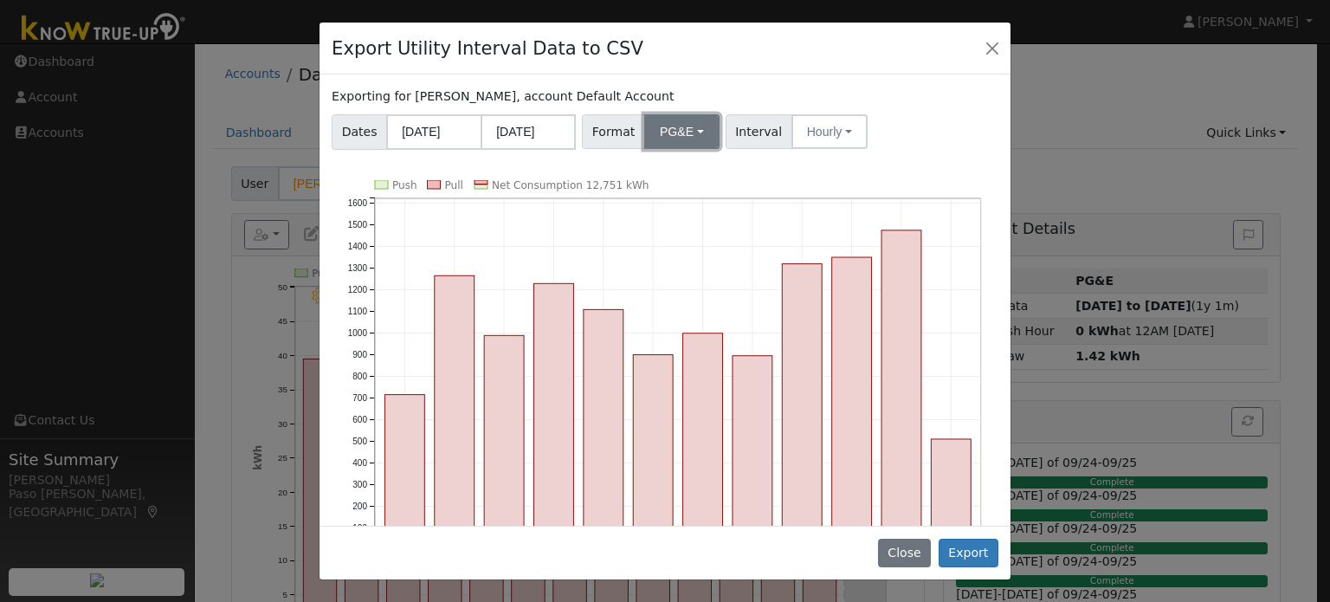
click at [683, 128] on button "PG&E" at bounding box center [681, 131] width 75 height 35
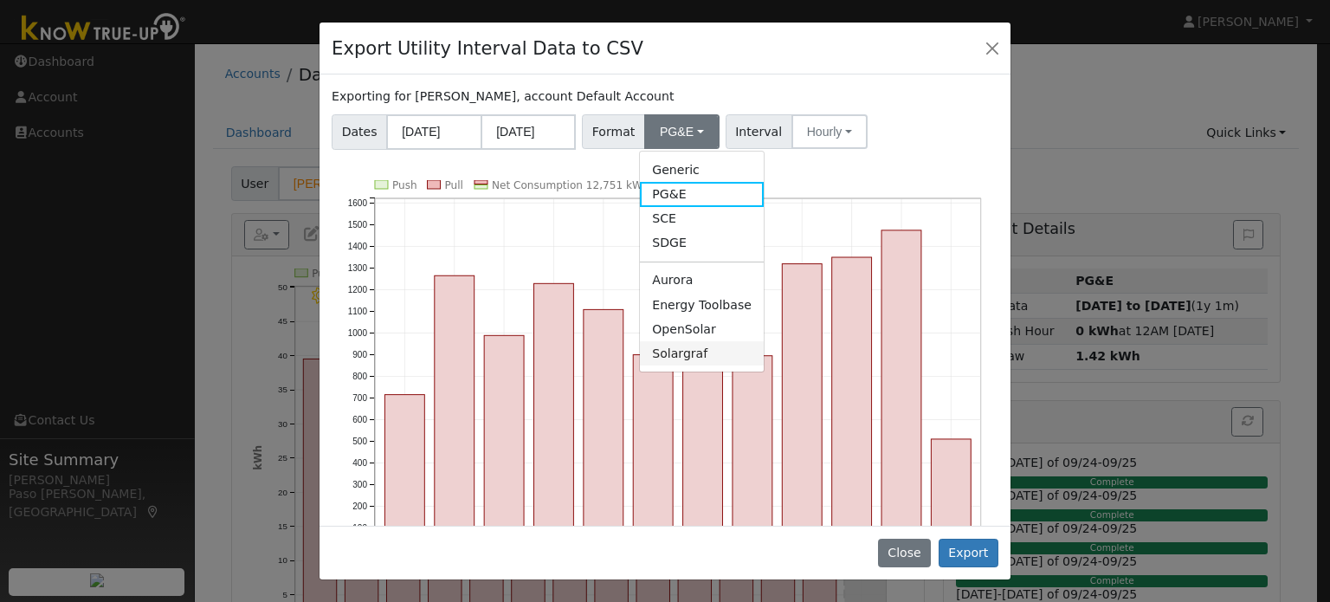
click at [680, 356] on link "Solargraf" at bounding box center [702, 353] width 124 height 24
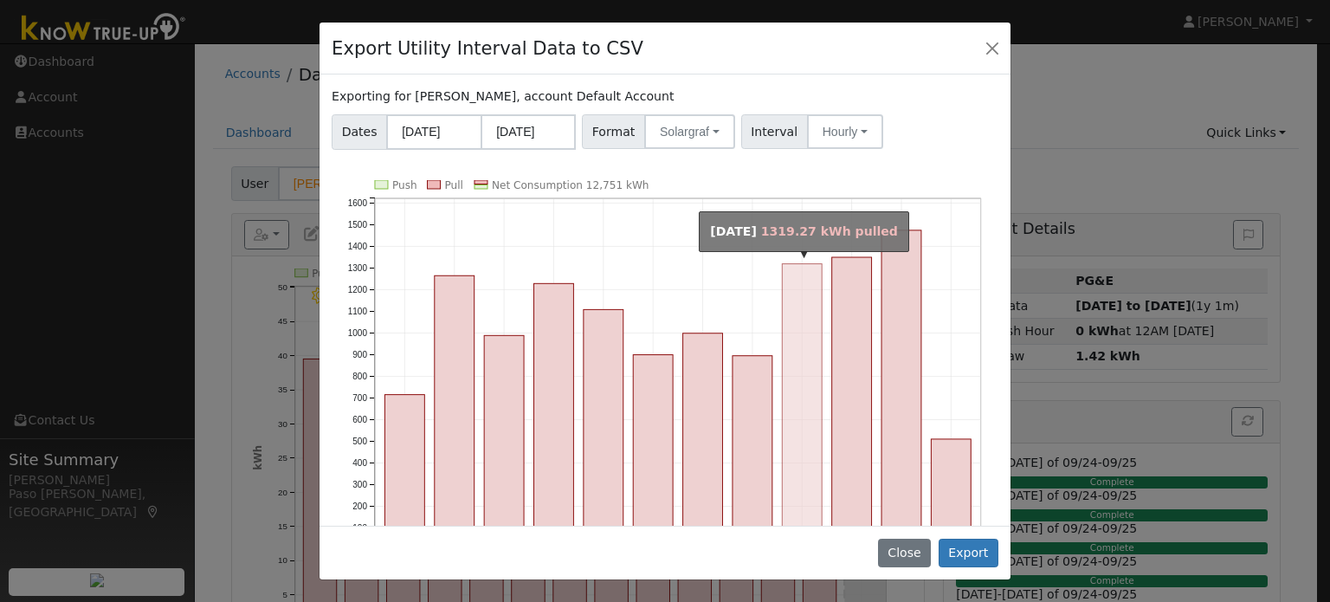
scroll to position [74, 0]
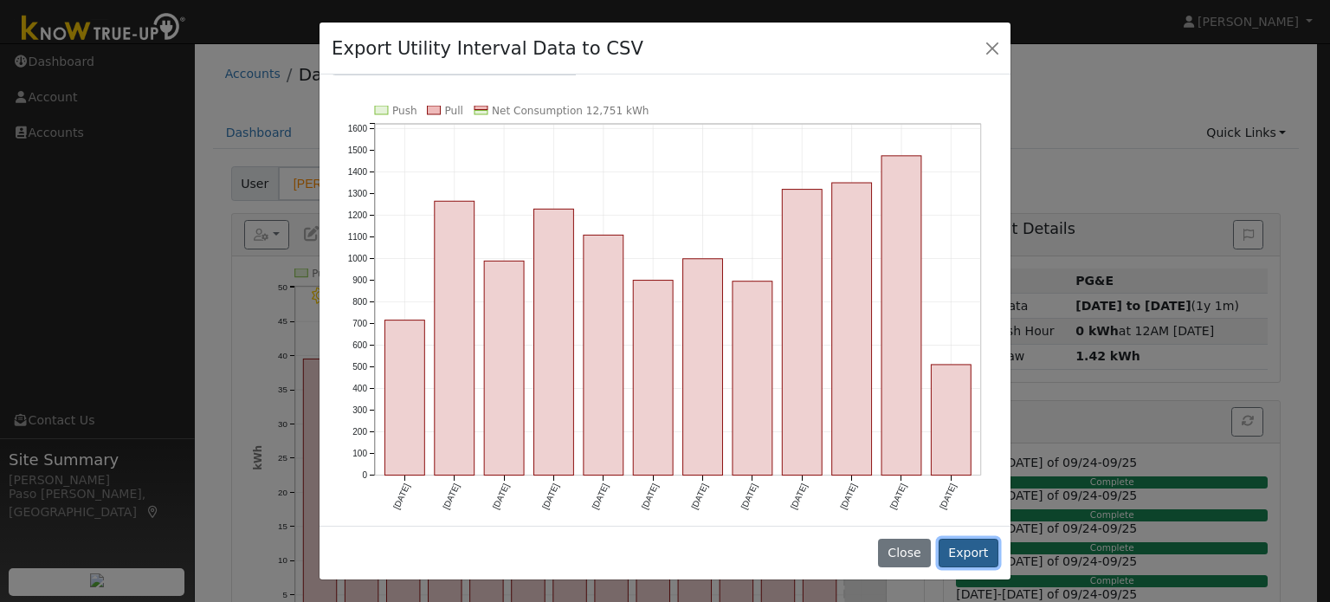
click at [974, 558] on button "Export" at bounding box center [969, 553] width 60 height 29
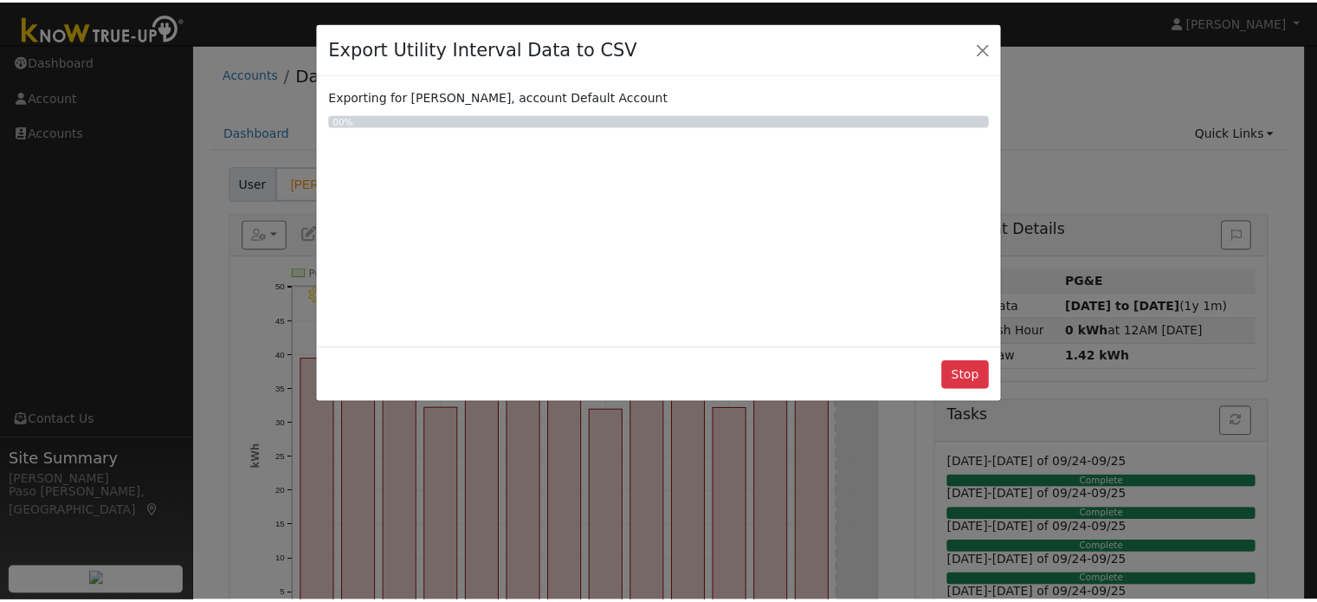
scroll to position [0, 0]
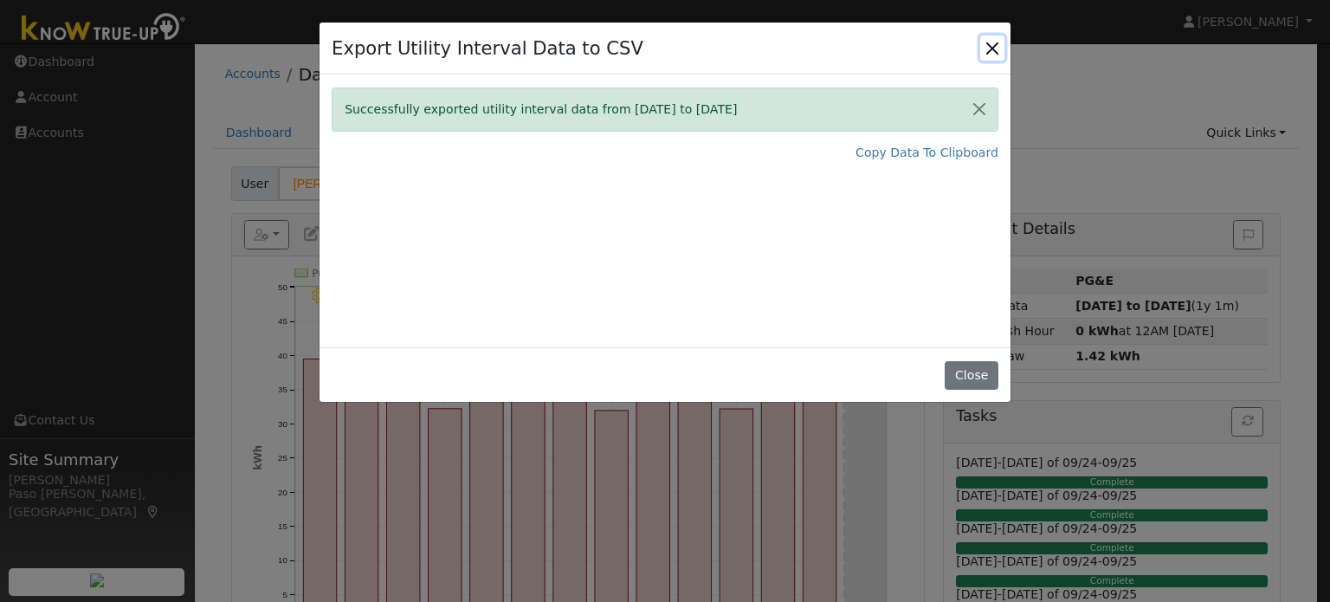
click at [994, 49] on button "Close" at bounding box center [992, 48] width 24 height 24
